Goal: Task Accomplishment & Management: Use online tool/utility

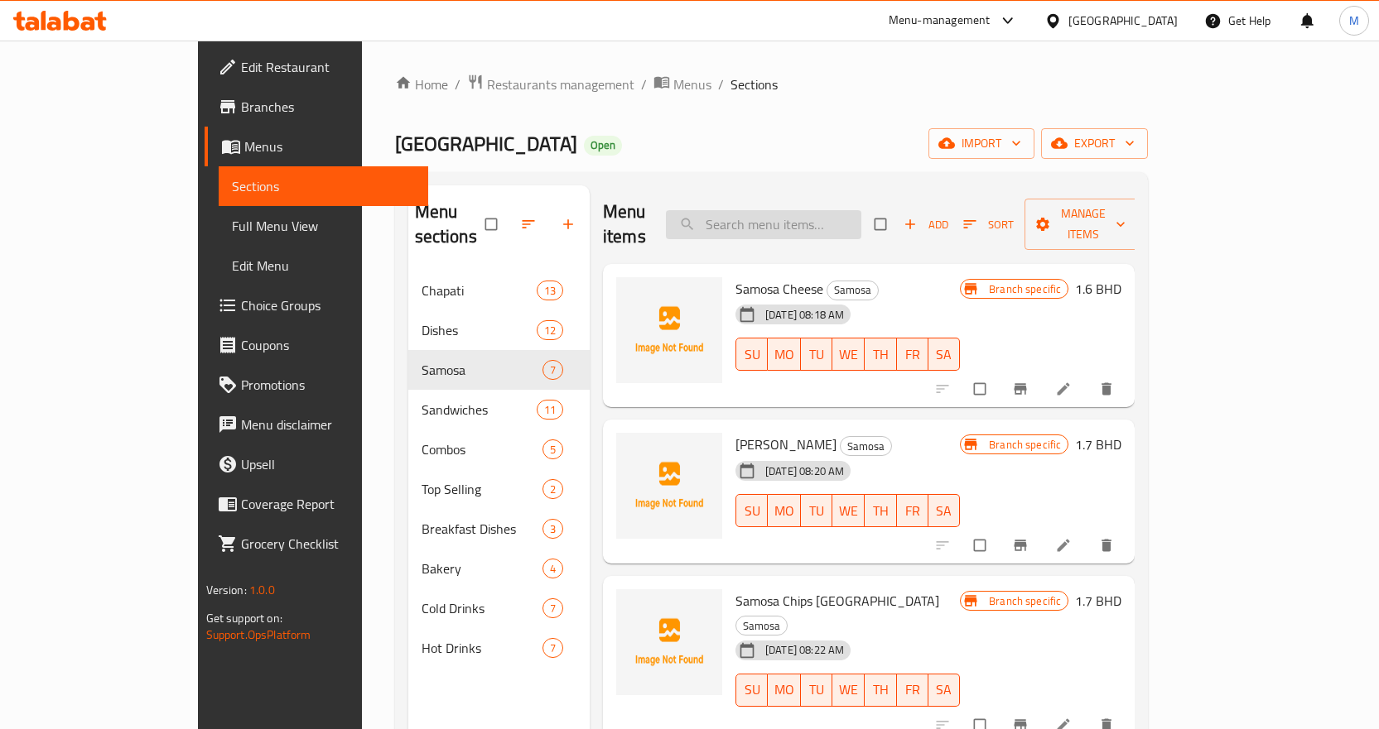
click at [861, 211] on input "search" at bounding box center [763, 224] width 195 height 29
paste input "Cheese Bread with chips"
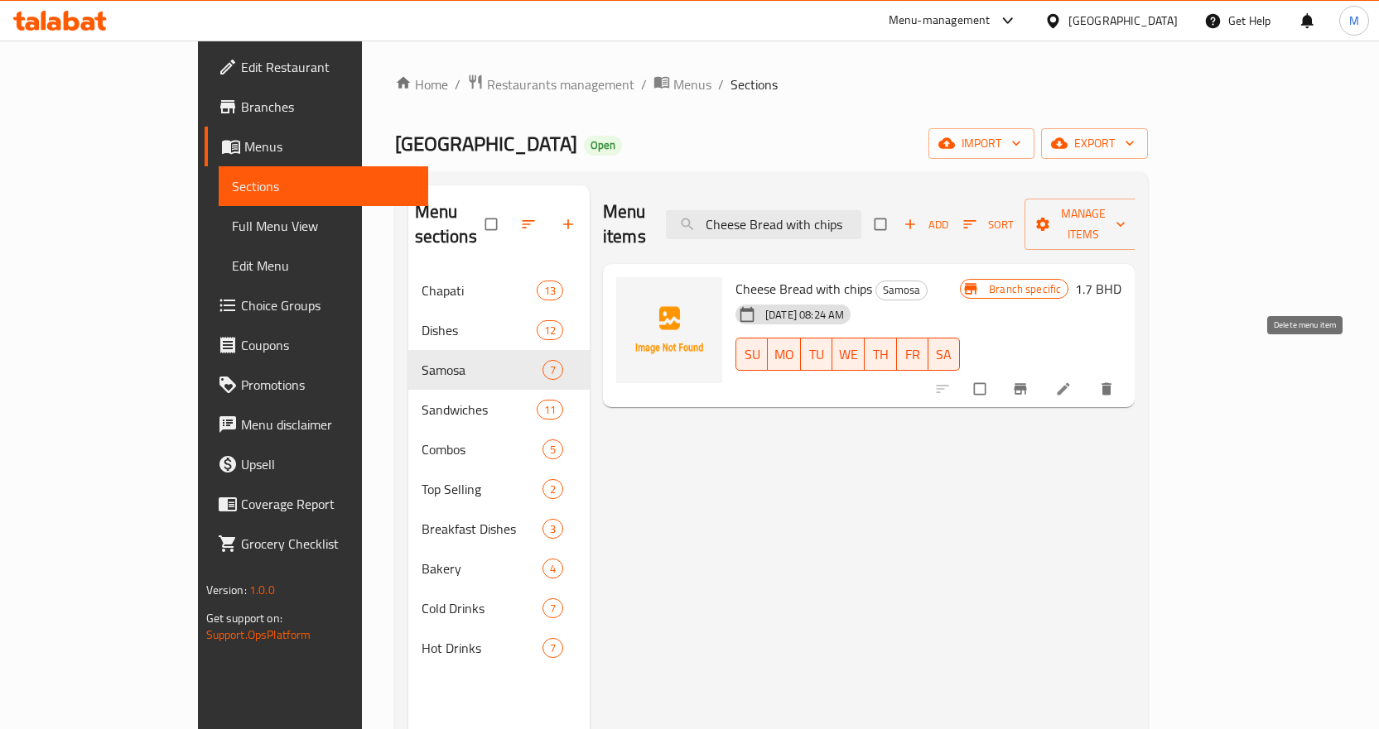
click at [1114, 381] on icon "delete" at bounding box center [1106, 389] width 17 height 17
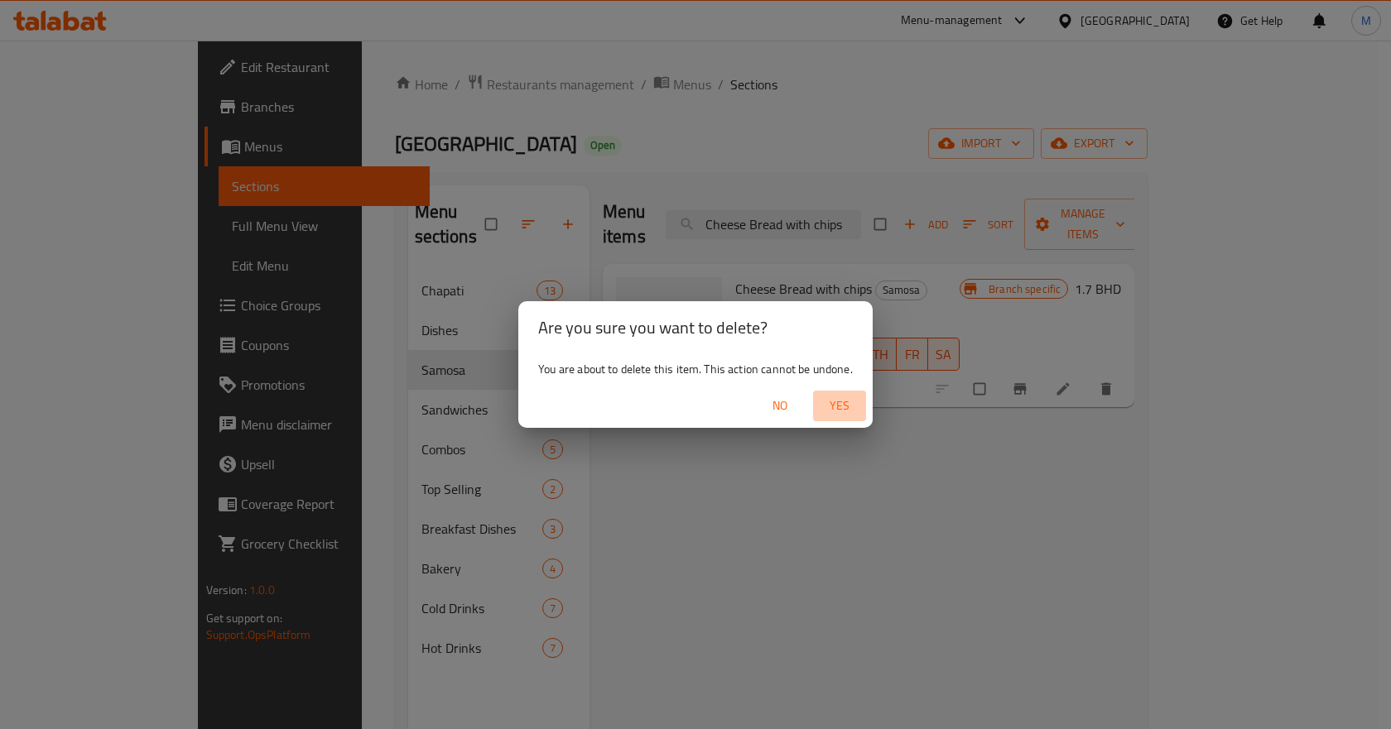
click at [849, 404] on span "Yes" at bounding box center [840, 406] width 40 height 21
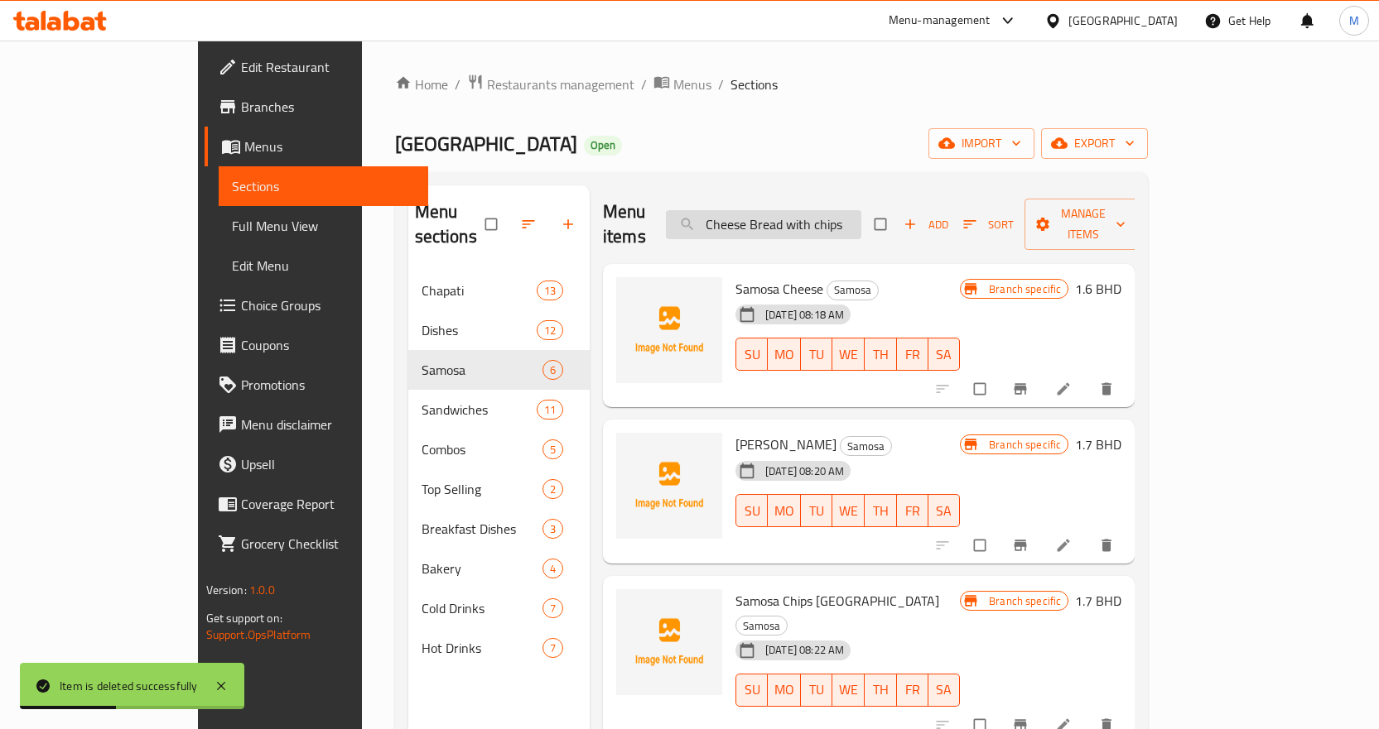
click at [856, 221] on input "Cheese Bread with chips" at bounding box center [763, 224] width 195 height 29
paste input "Honey"
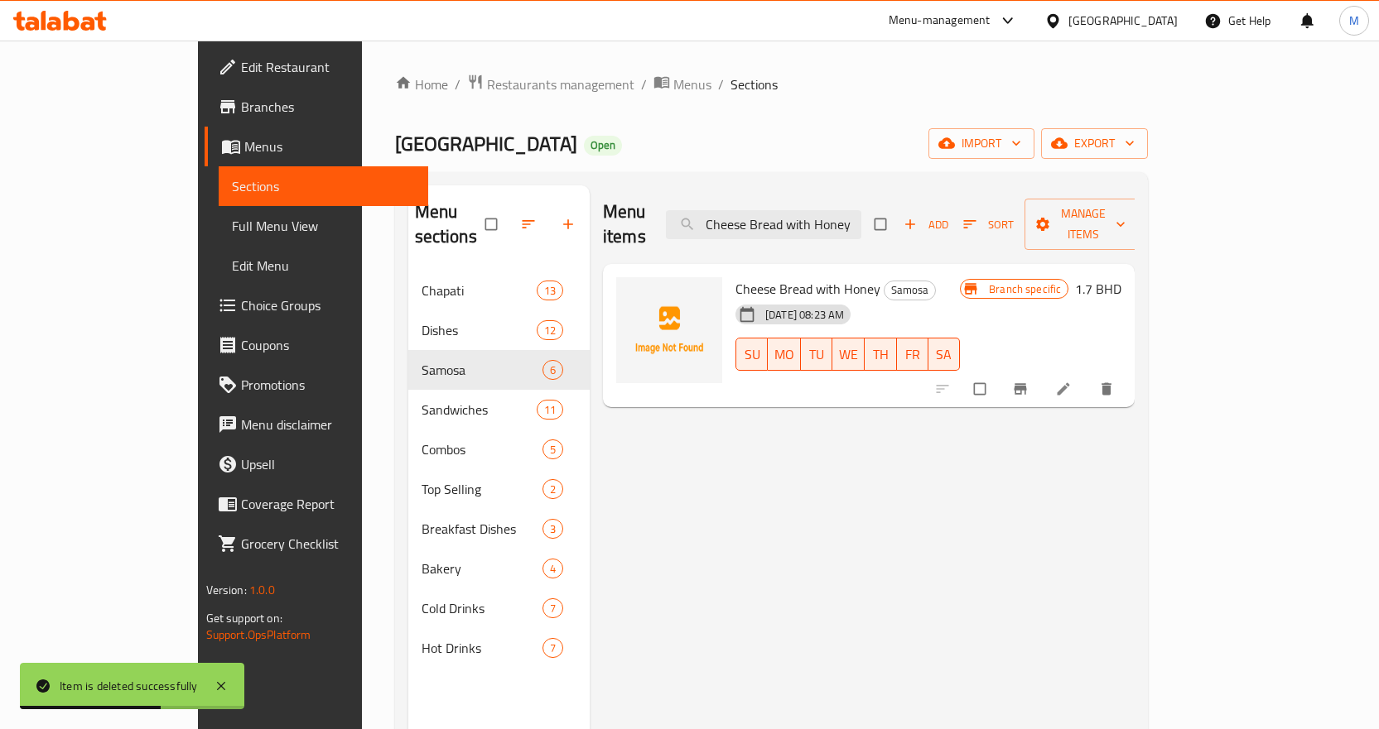
click at [1112, 383] on icon "delete" at bounding box center [1107, 389] width 10 height 12
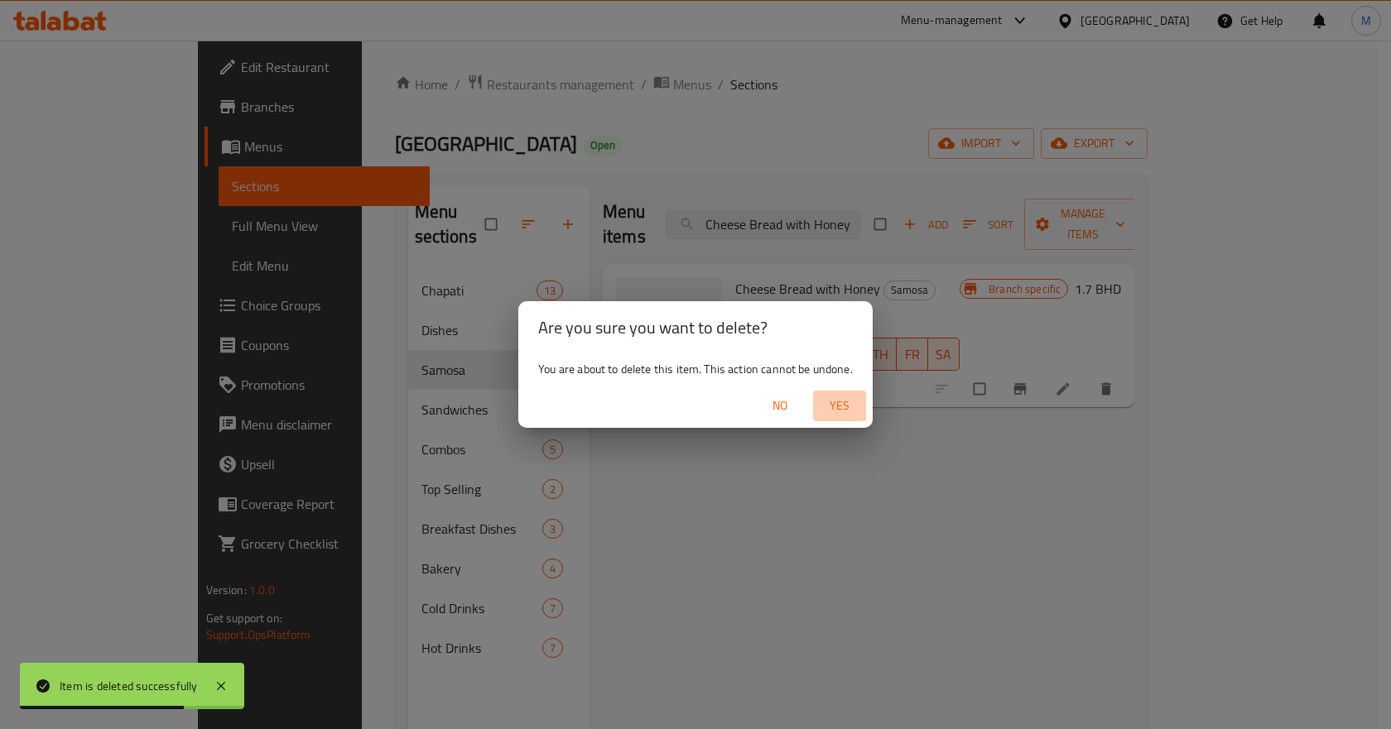
click at [839, 403] on span "Yes" at bounding box center [840, 406] width 40 height 21
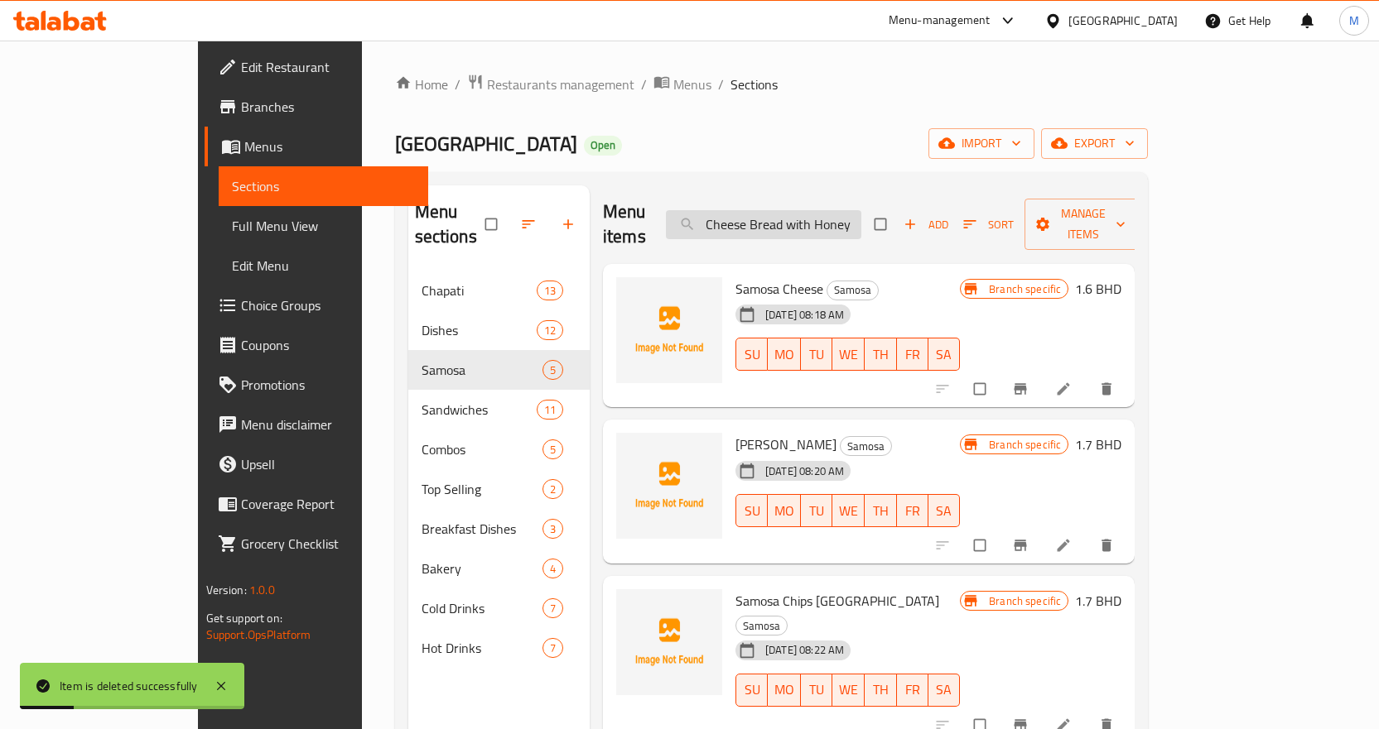
click at [806, 217] on input "Cheese Bread with Honey" at bounding box center [763, 224] width 195 height 29
click at [781, 223] on input "Cheese Bread with Honey" at bounding box center [763, 224] width 195 height 29
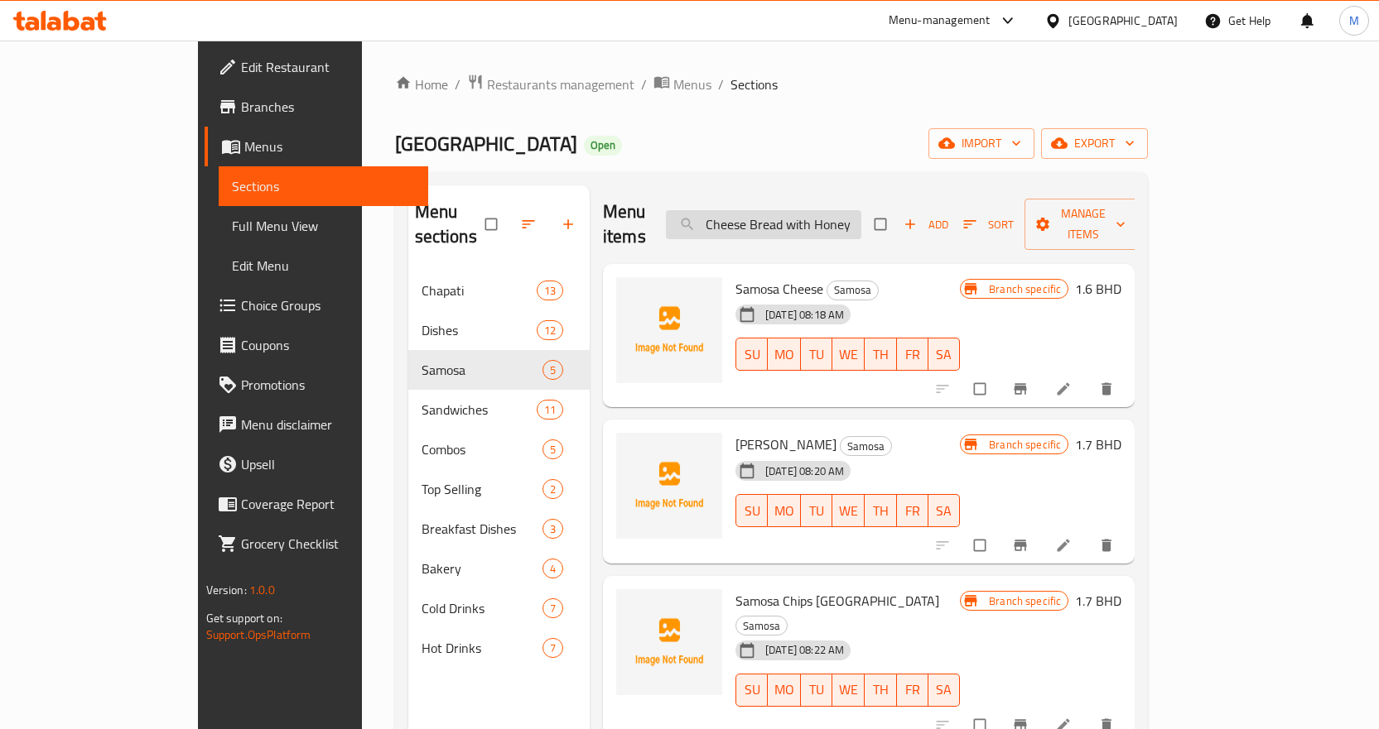
click at [781, 223] on input "Cheese Bread with Honey" at bounding box center [763, 224] width 195 height 29
paste input "Samosa Cheese"
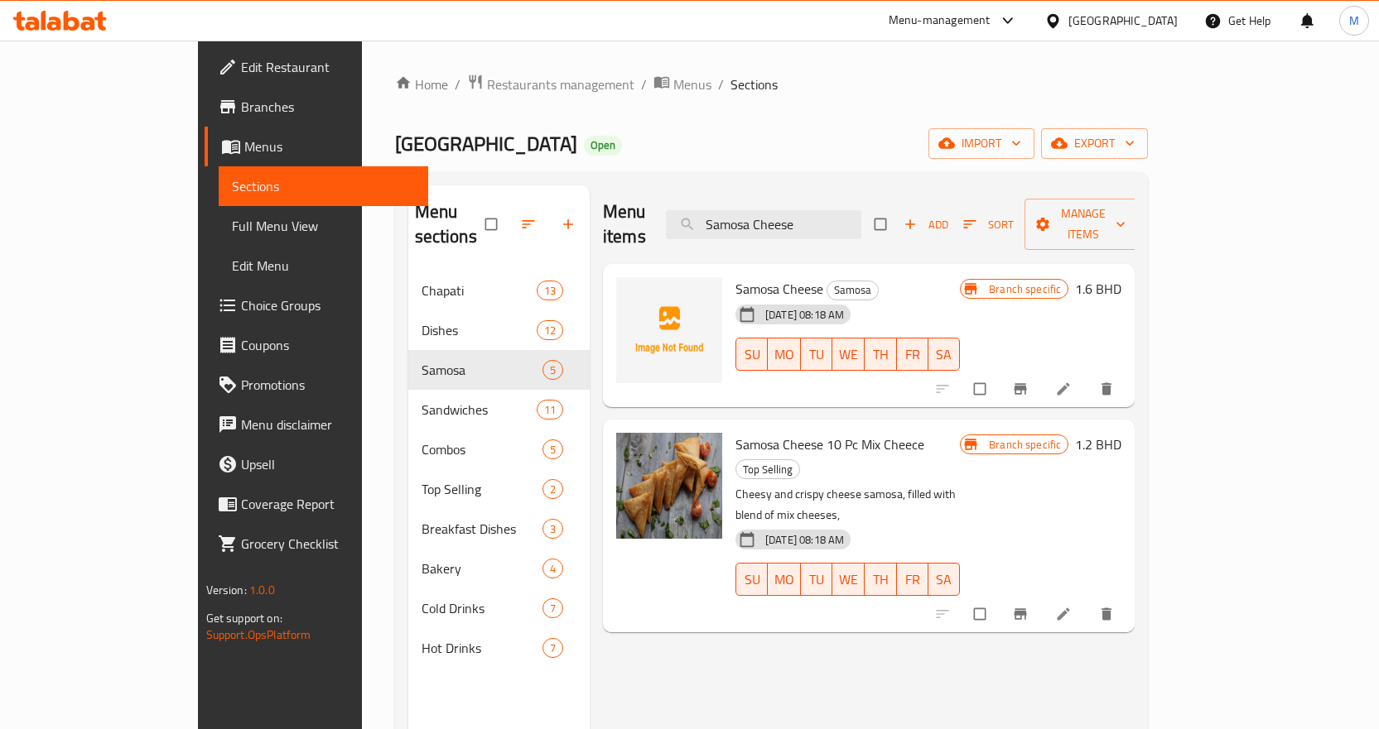
type input "Samosa Cheese"
click at [1112, 383] on icon "delete" at bounding box center [1107, 389] width 10 height 12
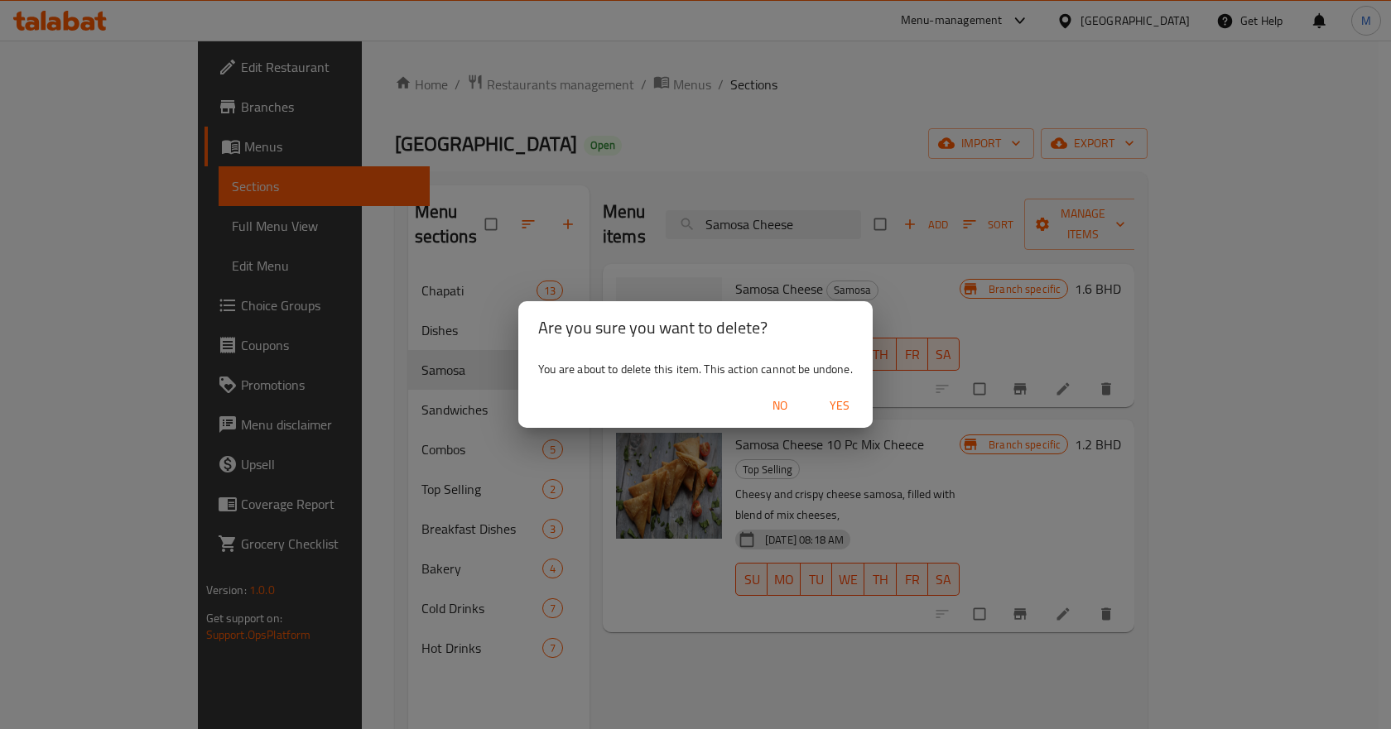
click at [847, 411] on span "Yes" at bounding box center [840, 406] width 40 height 21
